Goal: Navigation & Orientation: Understand site structure

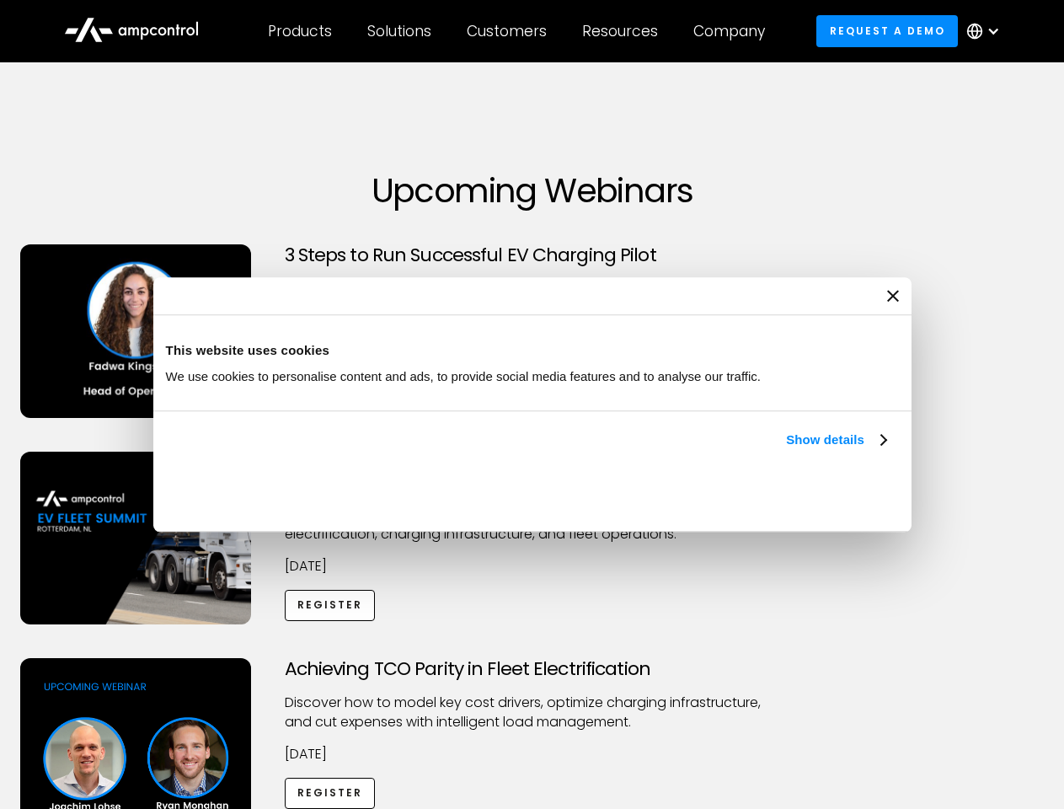
click at [786, 450] on link "Show details" at bounding box center [835, 440] width 99 height 20
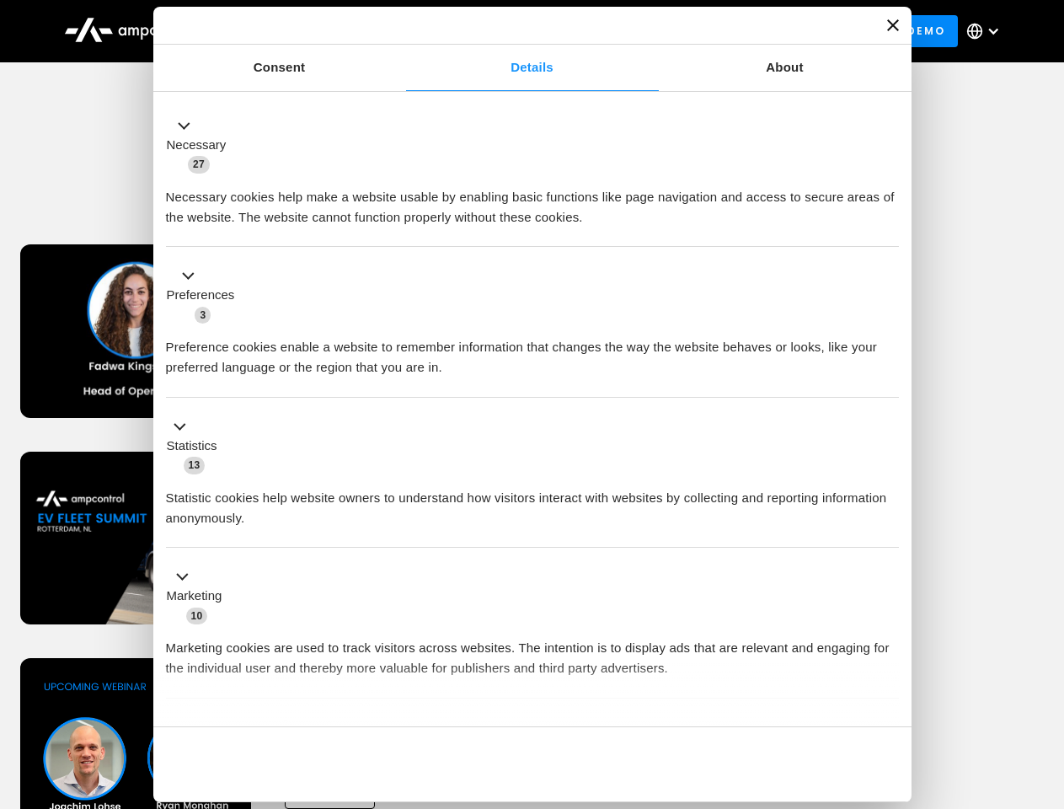
click at [888, 549] on li "Statistics 13 Statistic cookies help website owners to understand how visitors …" at bounding box center [532, 473] width 733 height 151
click at [1046, 679] on div "Achieving TCO Parity in Fleet Electrification Discover how to model key cost dr…" at bounding box center [532, 790] width 1059 height 265
click at [518, 31] on div "Customers" at bounding box center [507, 31] width 80 height 19
click at [299, 31] on div "Products" at bounding box center [300, 31] width 64 height 19
click at [400, 31] on div "Solutions" at bounding box center [399, 31] width 64 height 19
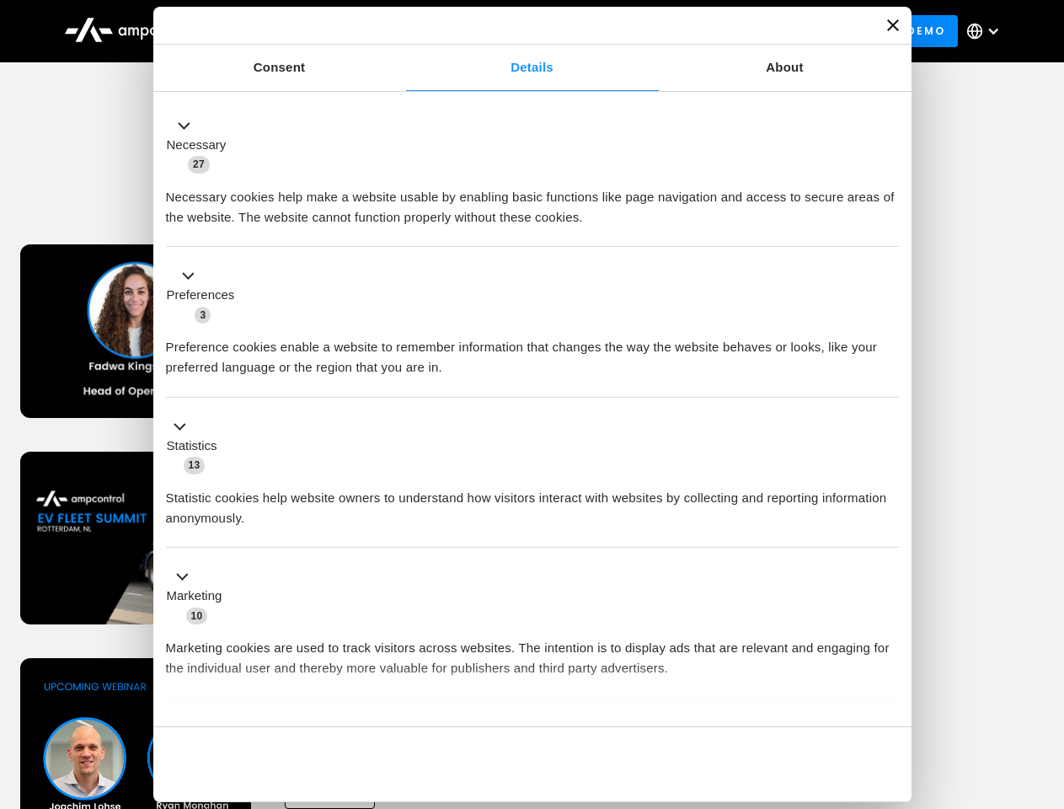
click at [510, 31] on div "Customers" at bounding box center [507, 31] width 80 height 19
click at [624, 31] on div "Resources" at bounding box center [620, 31] width 76 height 19
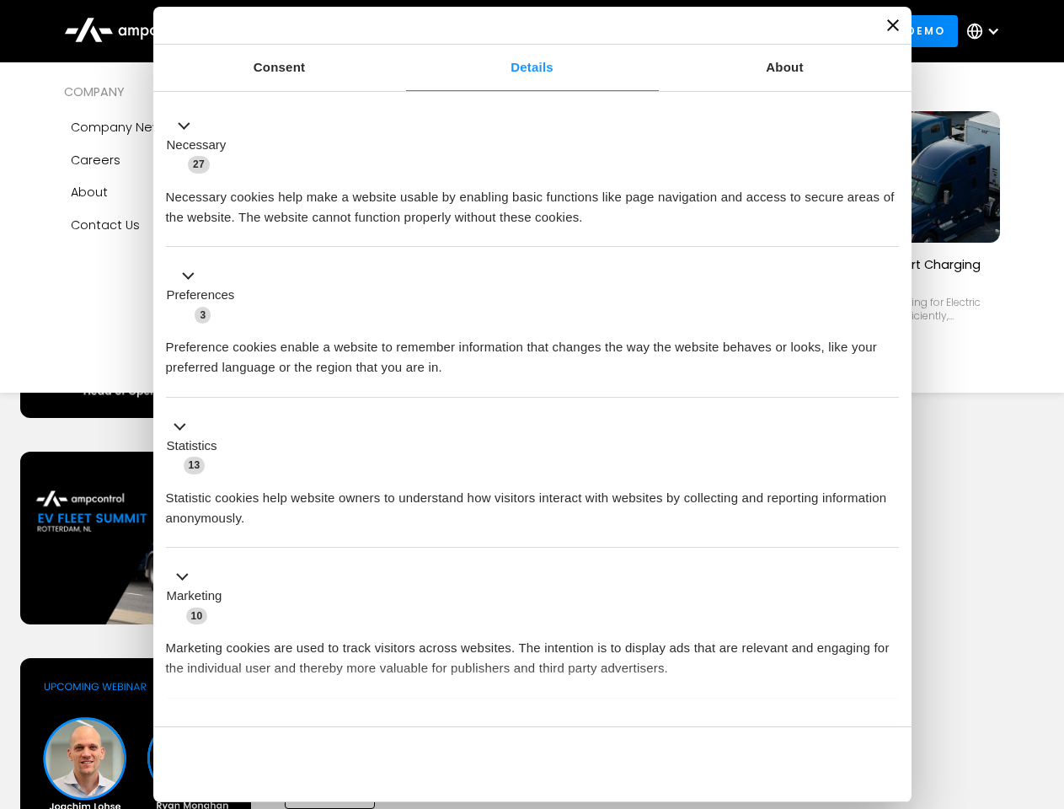
click at [735, 31] on div "Company" at bounding box center [730, 31] width 72 height 19
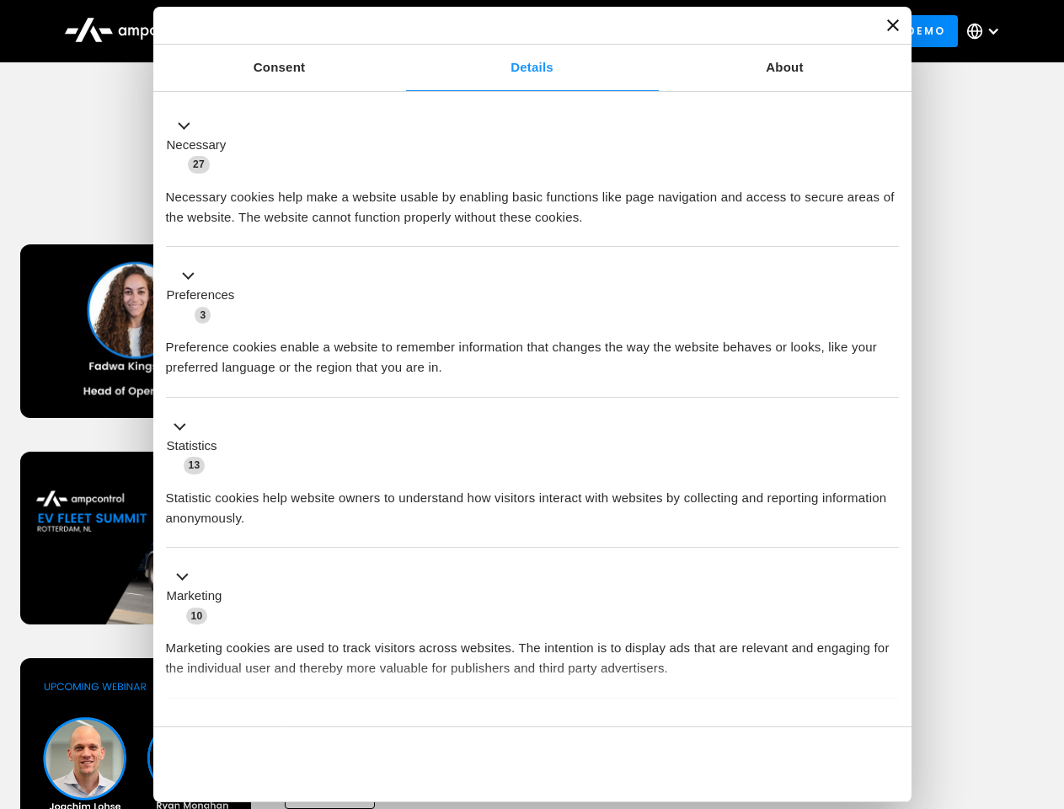
click at [988, 31] on div at bounding box center [993, 30] width 13 height 13
